Goal: Information Seeking & Learning: Learn about a topic

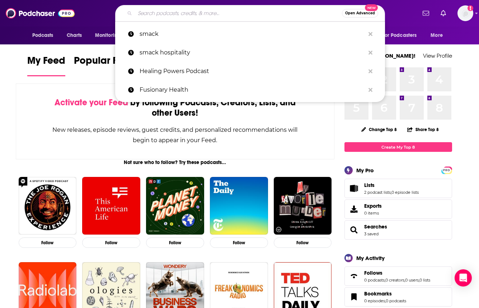
click at [208, 11] on input "Search podcasts, credits, & more..." at bounding box center [238, 13] width 207 height 11
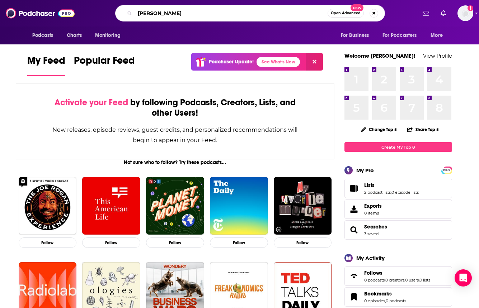
type input "[PERSON_NAME]"
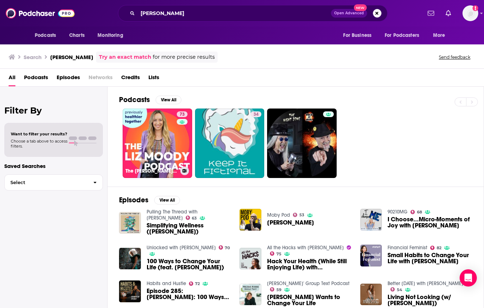
click at [165, 162] on link "73 The [PERSON_NAME] Podcast" at bounding box center [158, 144] width 70 height 70
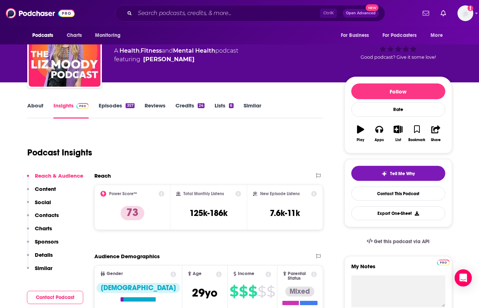
scroll to position [108, 0]
